Goal: Information Seeking & Learning: Learn about a topic

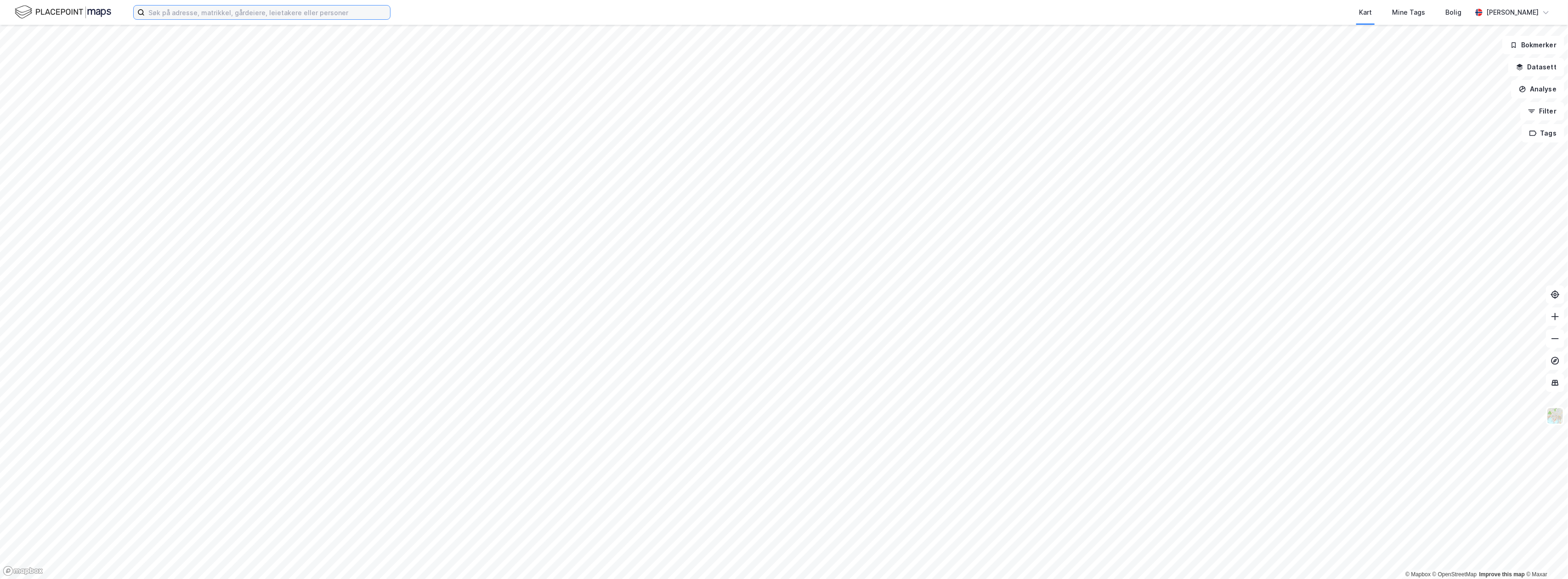
click at [277, 15] on input at bounding box center [267, 12] width 246 height 13
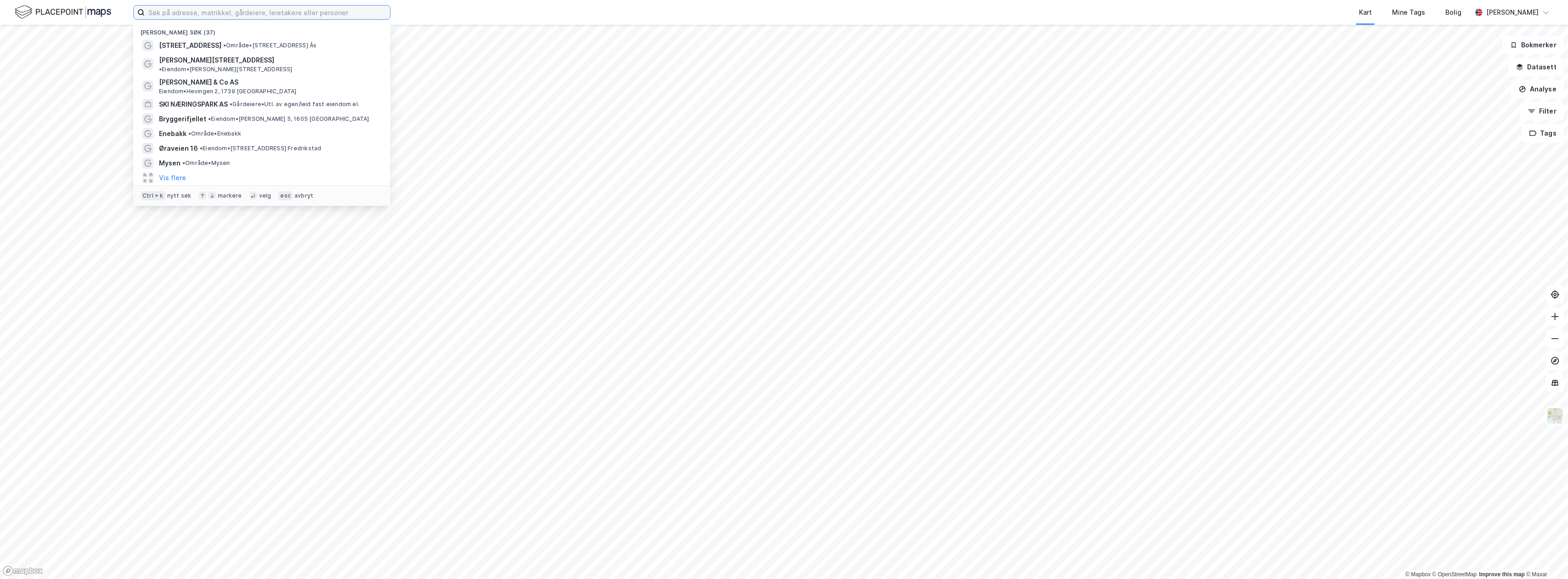
paste input "[STREET_ADDRESS]"
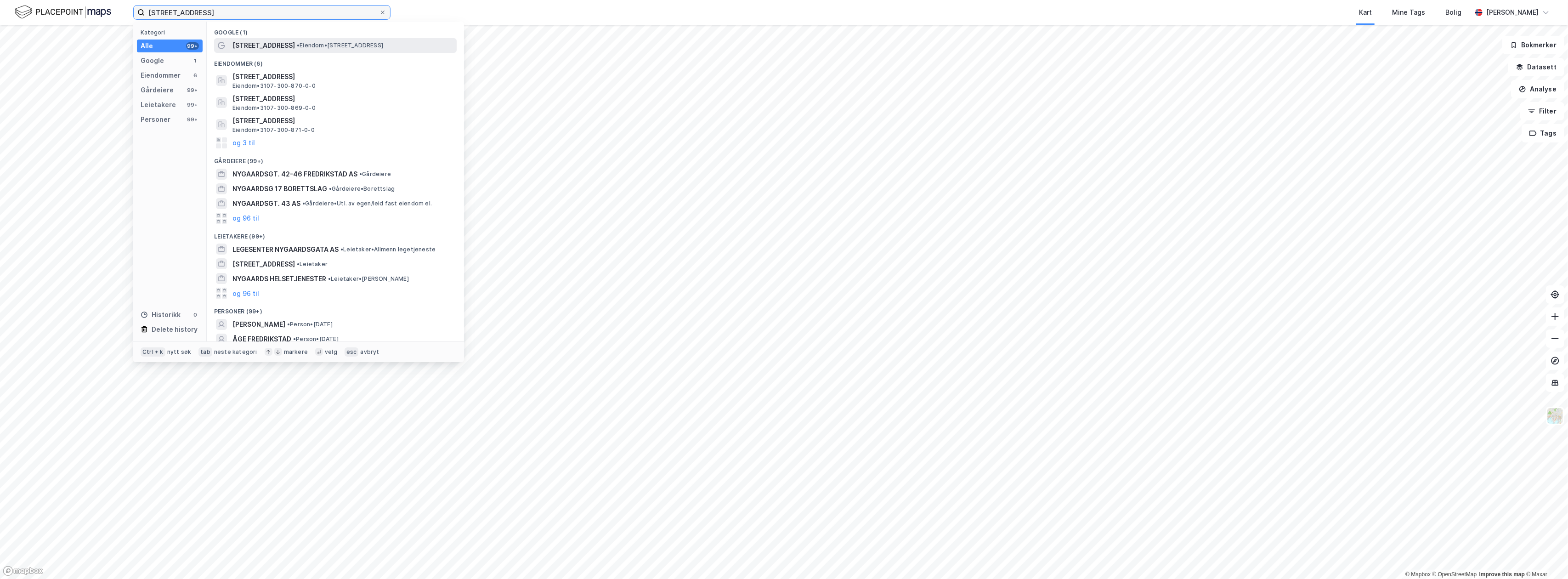
type input "[STREET_ADDRESS]"
click at [308, 46] on span "• Eiendom • [STREET_ADDRESS]" at bounding box center [340, 45] width 86 height 7
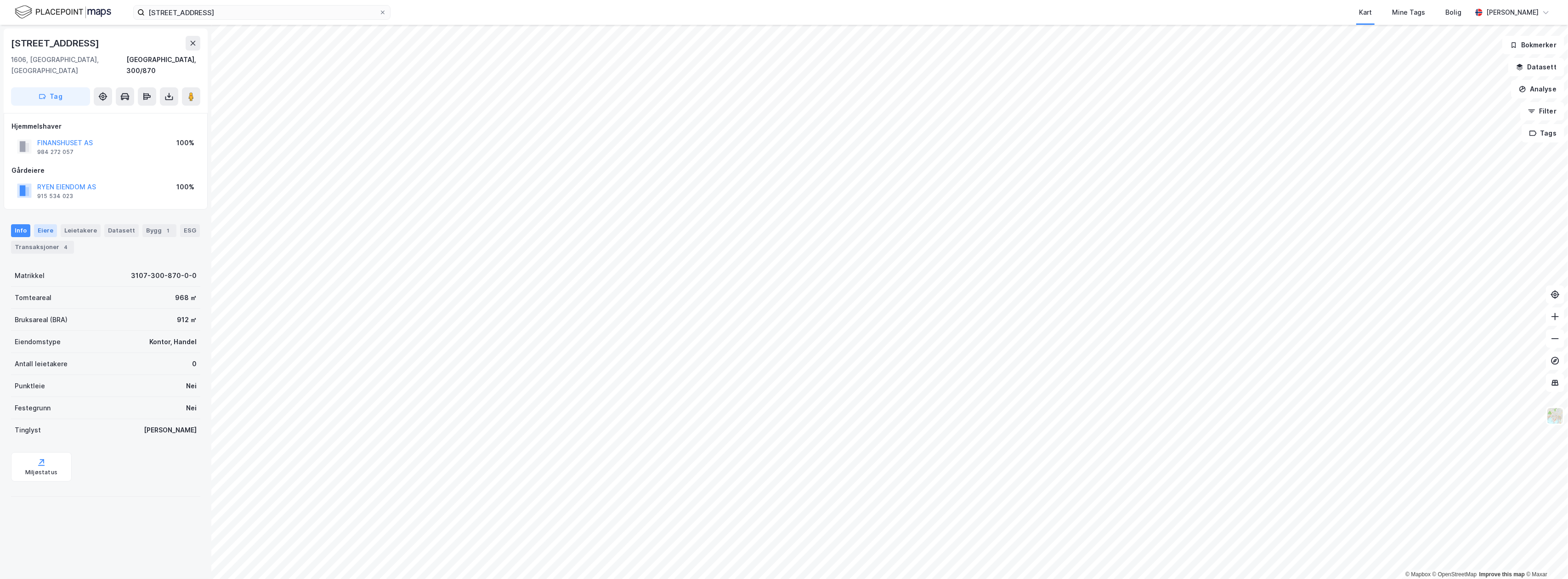
click at [46, 224] on div "Eiere" at bounding box center [46, 230] width 23 height 13
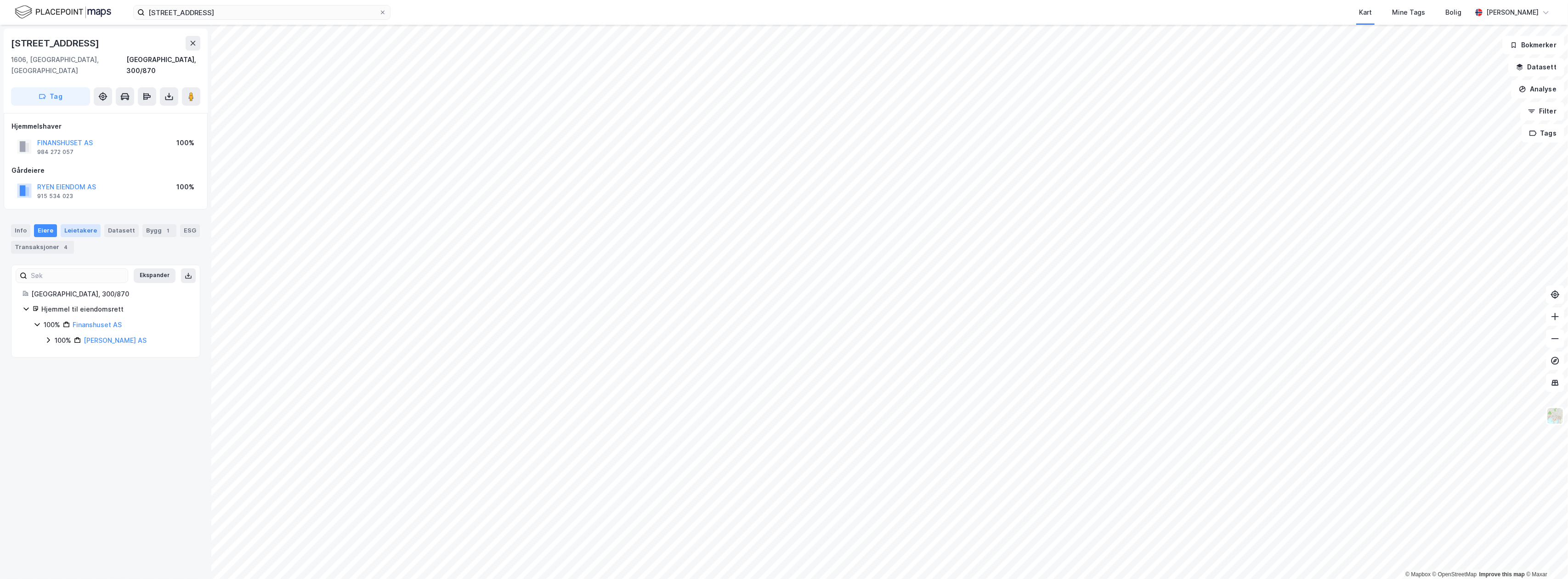
click at [83, 224] on div "Leietakere" at bounding box center [80, 230] width 40 height 13
click at [26, 299] on icon at bounding box center [26, 302] width 7 height 7
click at [21, 224] on div "Info" at bounding box center [20, 230] width 20 height 13
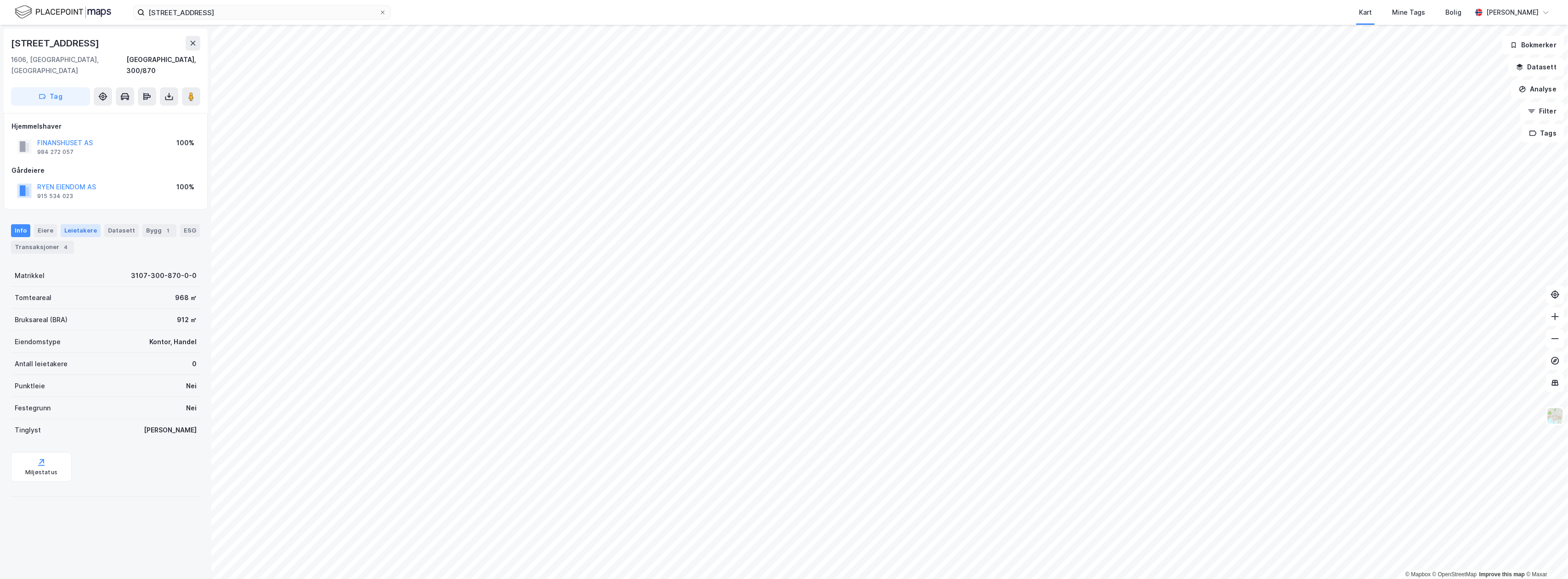
click at [81, 224] on div "Leietakere" at bounding box center [80, 230] width 40 height 13
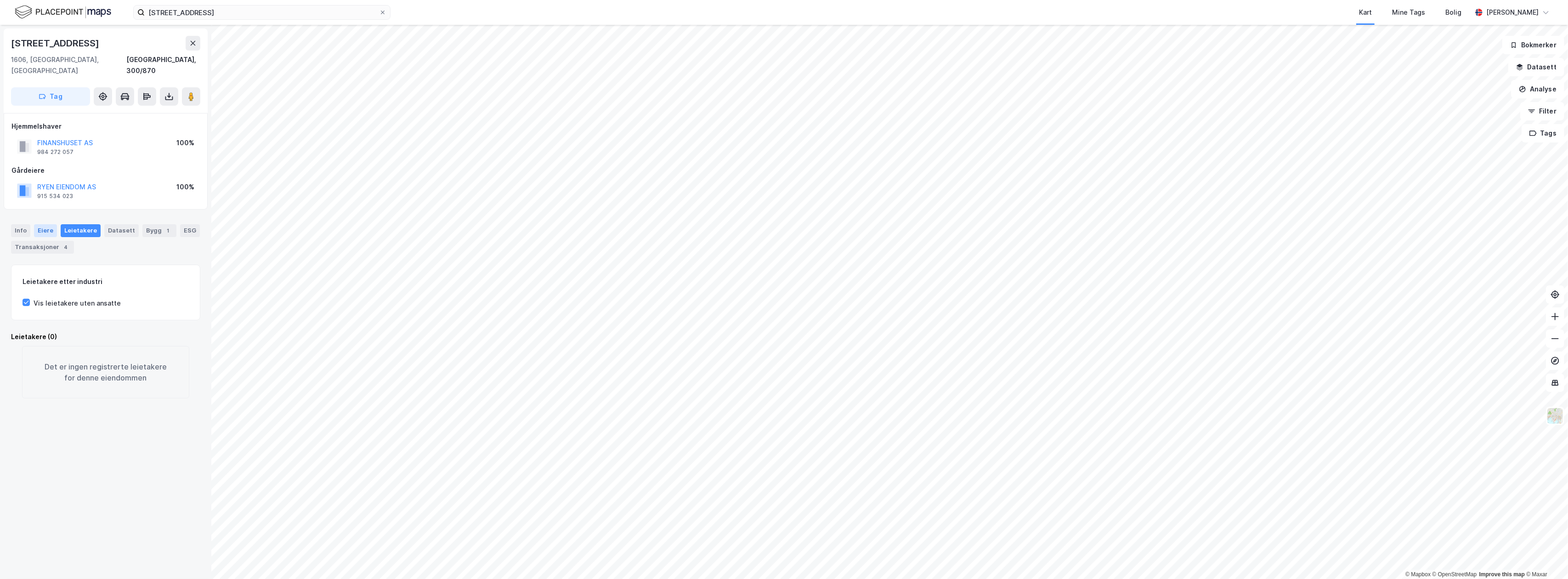
click at [45, 224] on div "Eiere" at bounding box center [46, 230] width 23 height 13
click at [23, 224] on div "Info" at bounding box center [20, 230] width 20 height 13
